Goal: Task Accomplishment & Management: Use online tool/utility

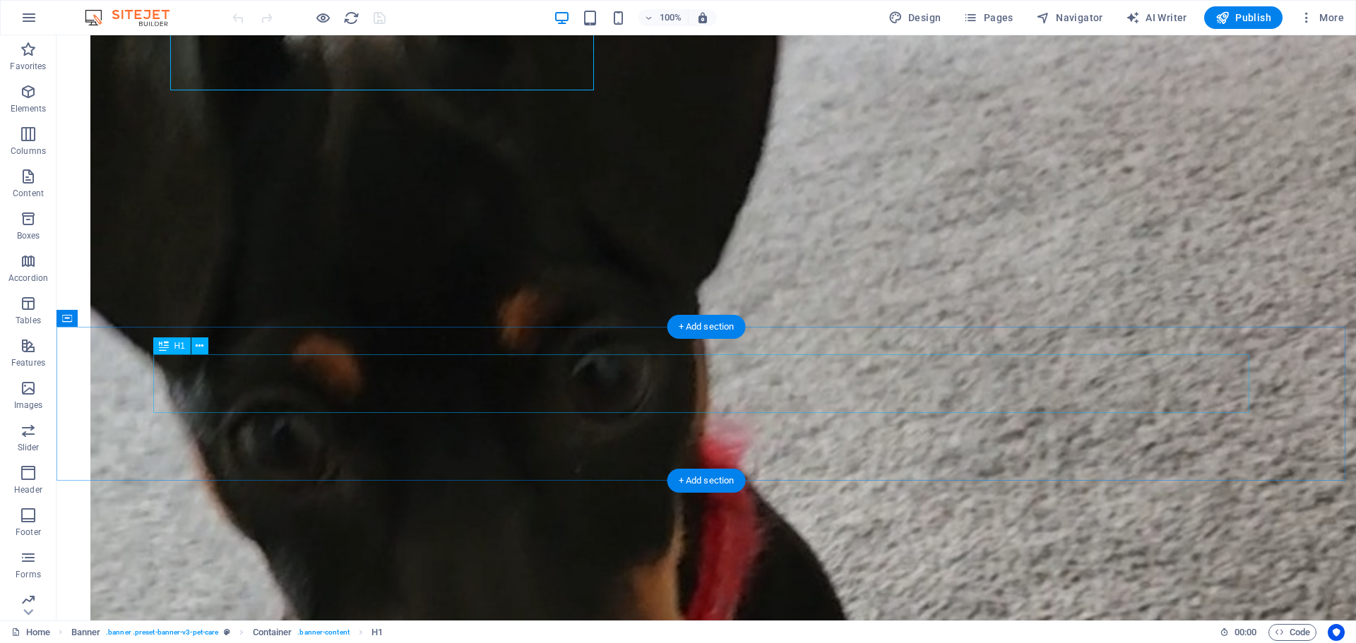
scroll to position [982, 0]
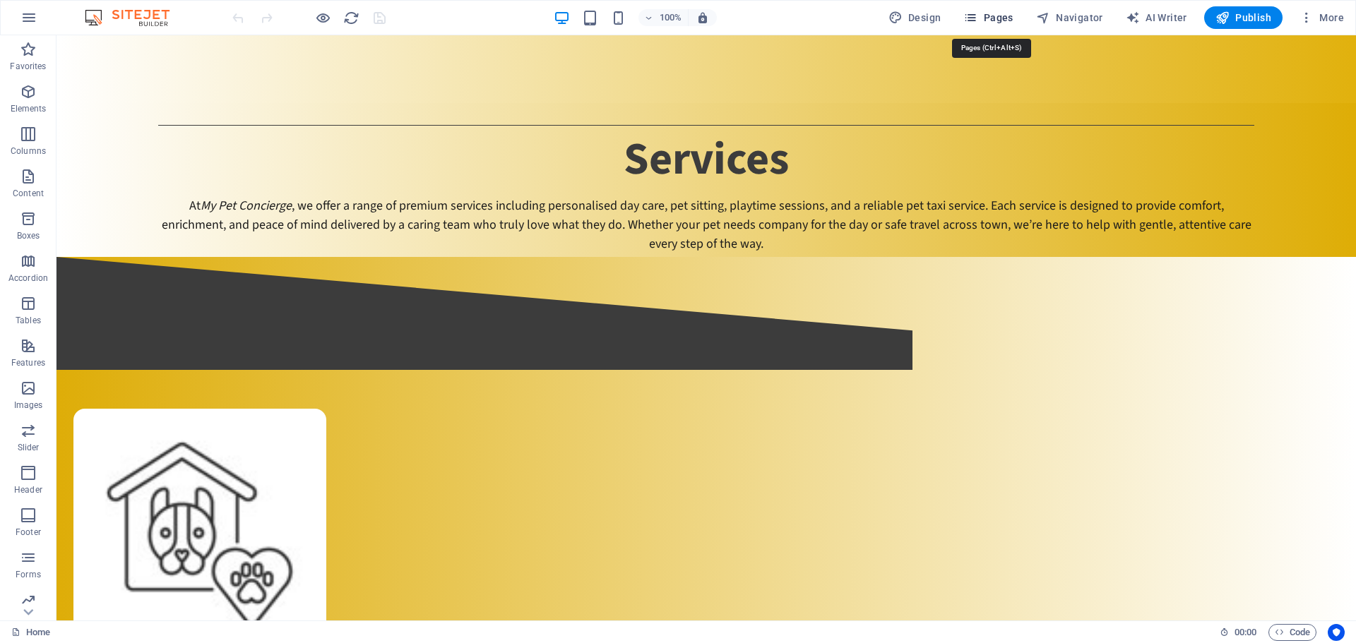
click at [976, 13] on icon "button" at bounding box center [970, 18] width 14 height 14
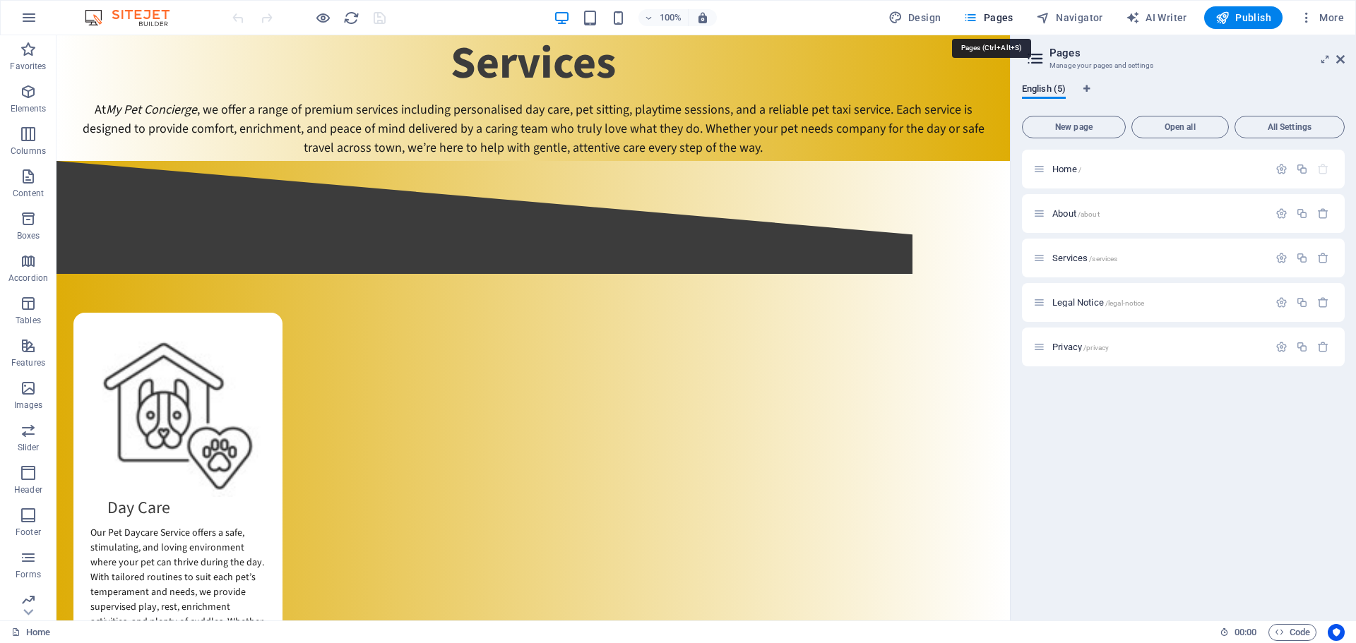
scroll to position [867, 0]
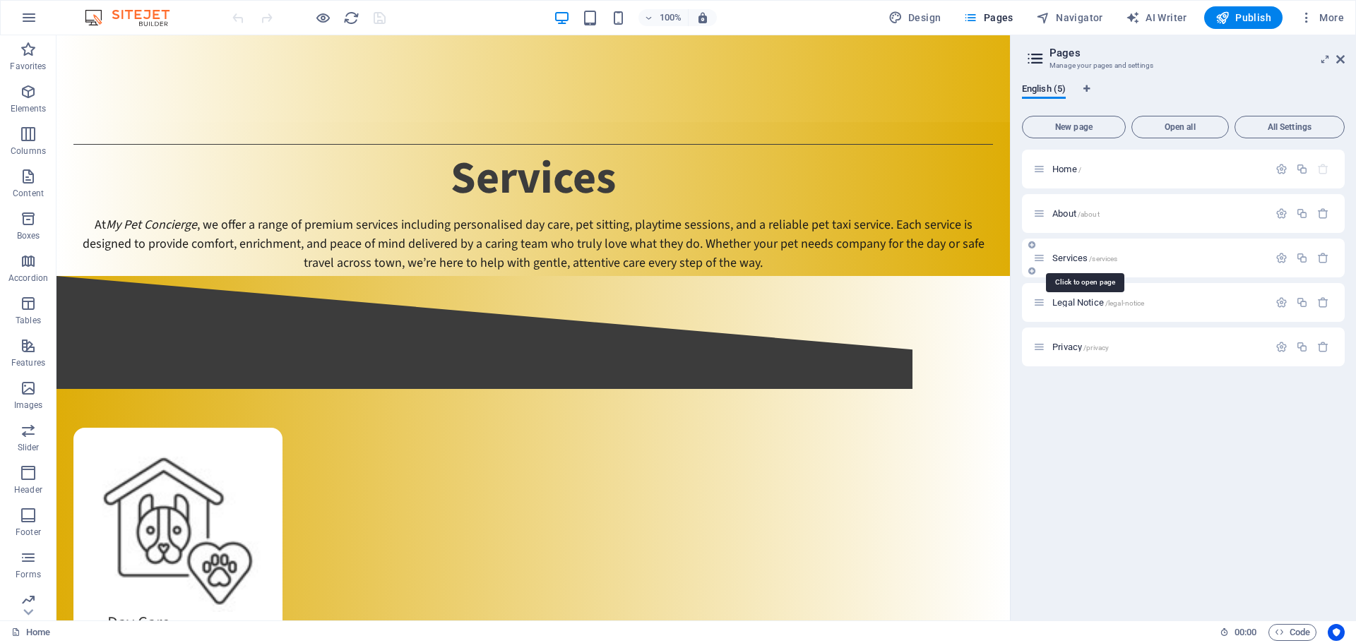
click at [1060, 260] on span "Services /services" at bounding box center [1084, 258] width 65 height 11
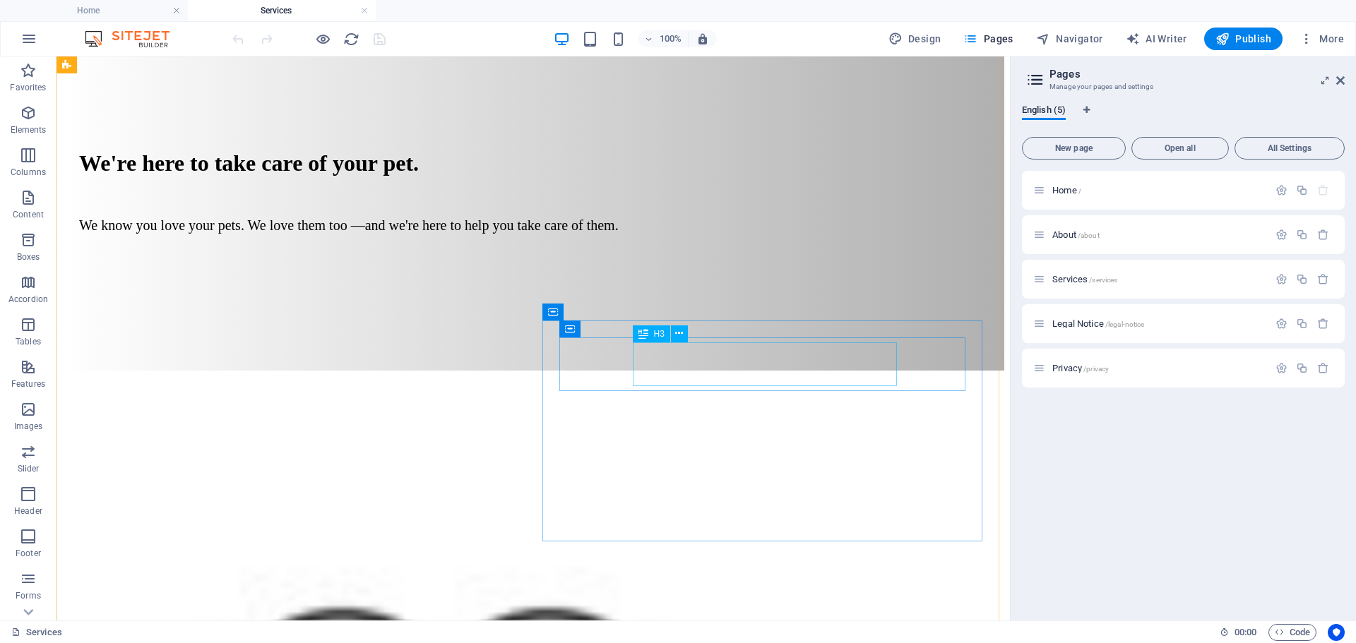
scroll to position [847, 0]
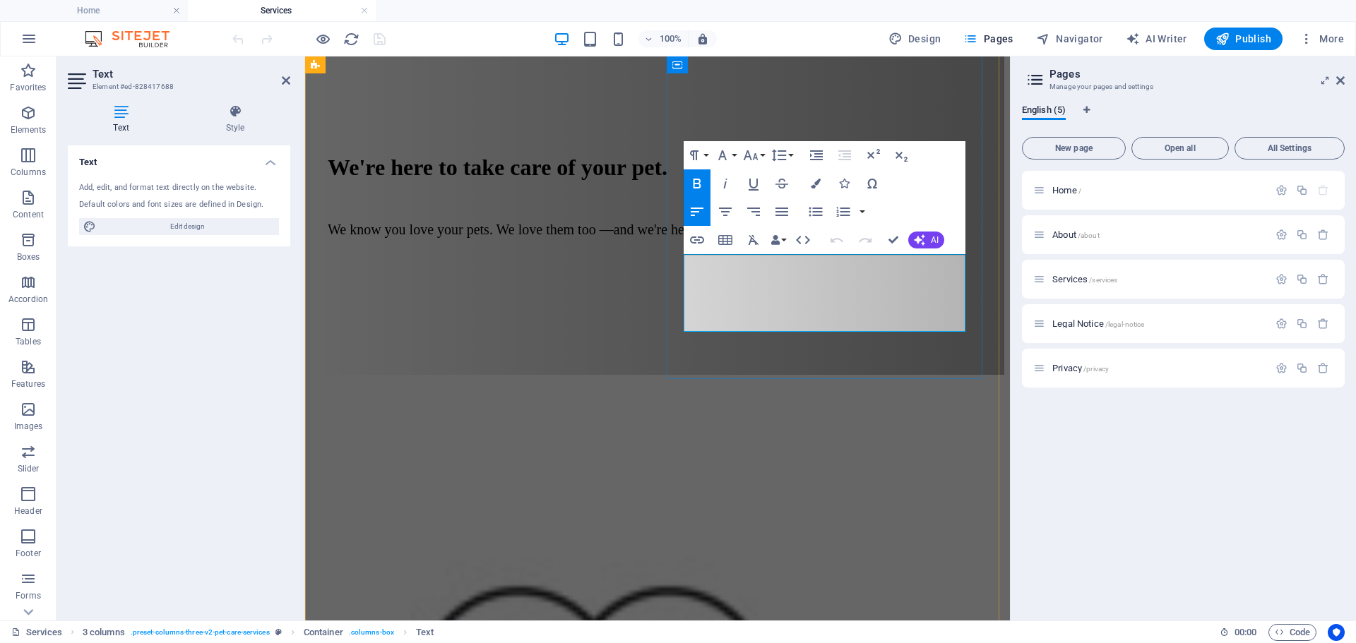
drag, startPoint x: 707, startPoint y: 261, endPoint x: 818, endPoint y: 263, distance: 111.6
drag, startPoint x: 937, startPoint y: 264, endPoint x: 939, endPoint y: 287, distance: 22.7
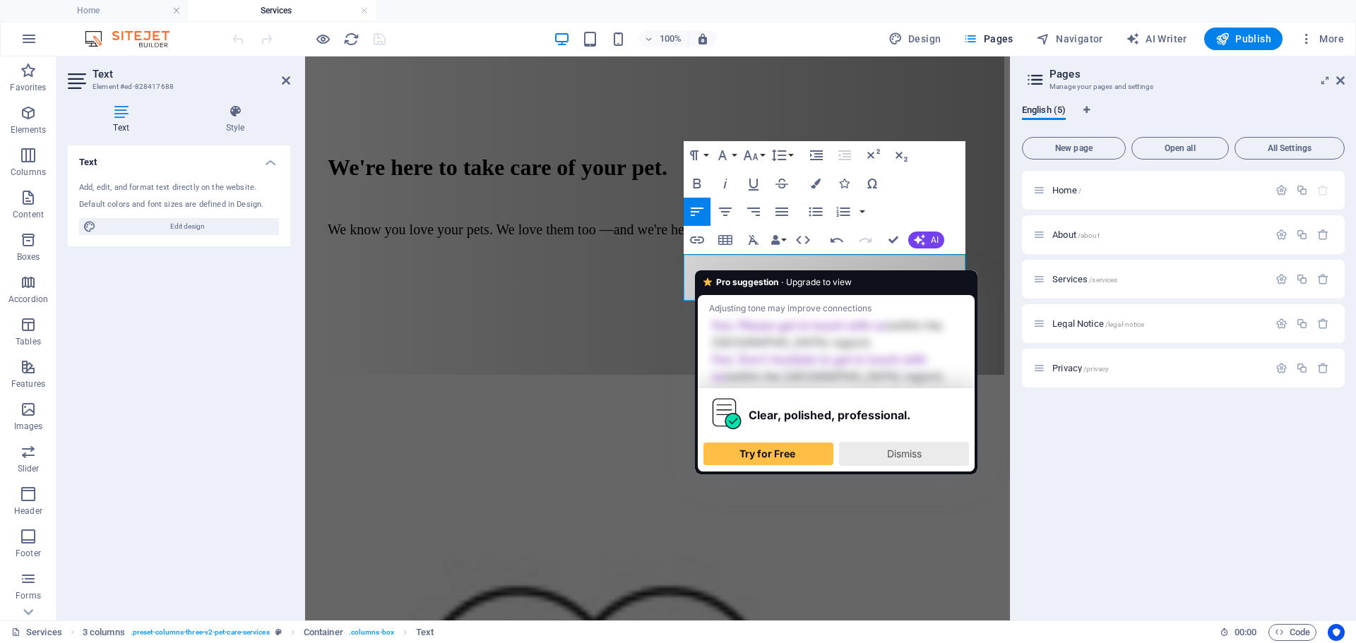
click at [903, 460] on div "Dismiss" at bounding box center [903, 454] width 117 height 23
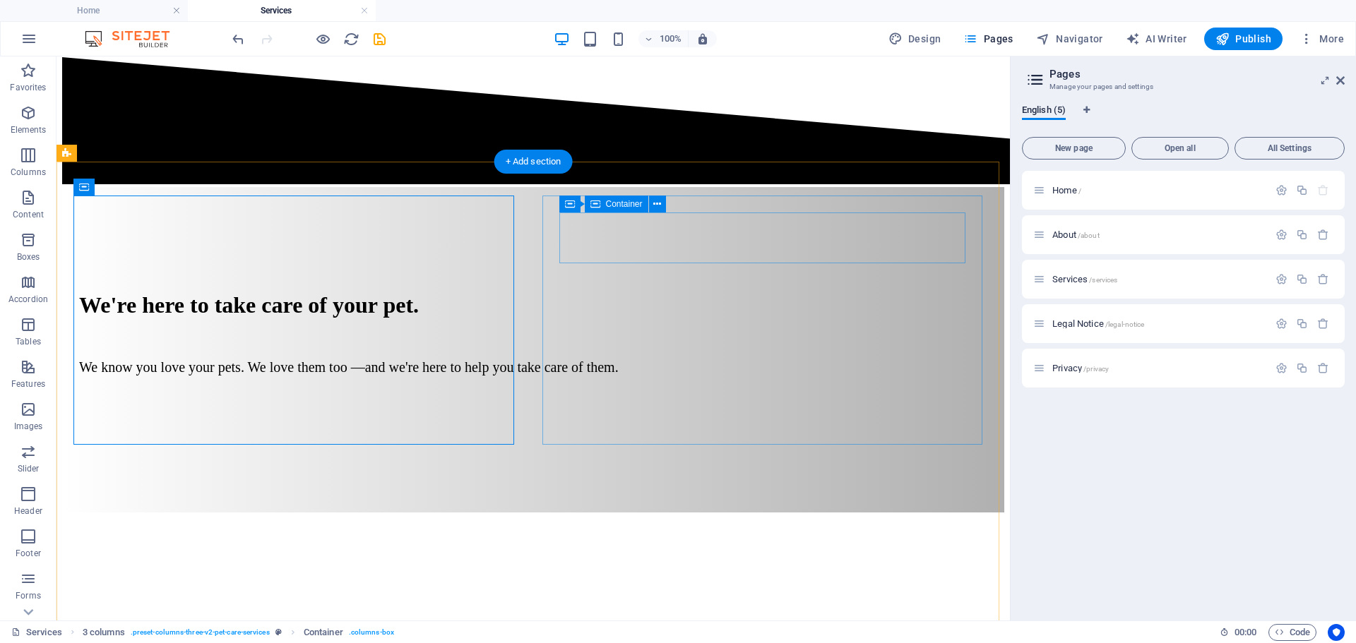
scroll to position [706, 0]
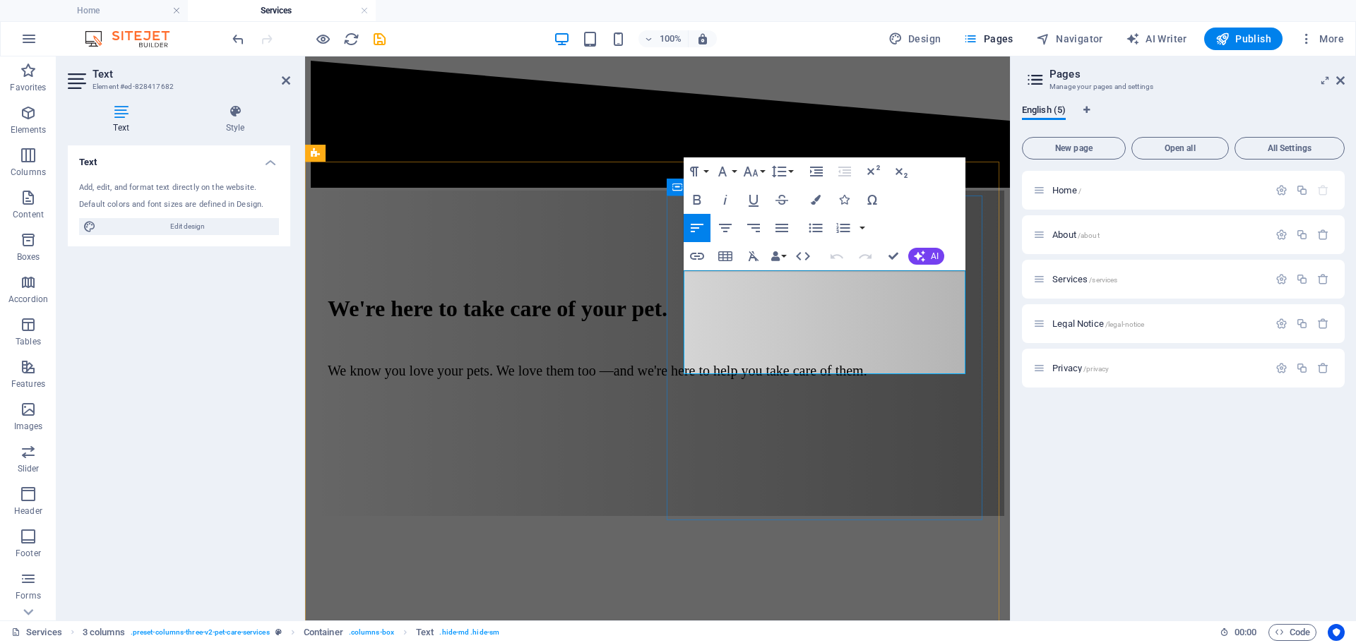
drag, startPoint x: 782, startPoint y: 370, endPoint x: 684, endPoint y: 277, distance: 134.8
copy p "Our Pet Taxi Service provides safe, comfortable, and stress-free transport for …"
